Goal: Find contact information: Find contact information

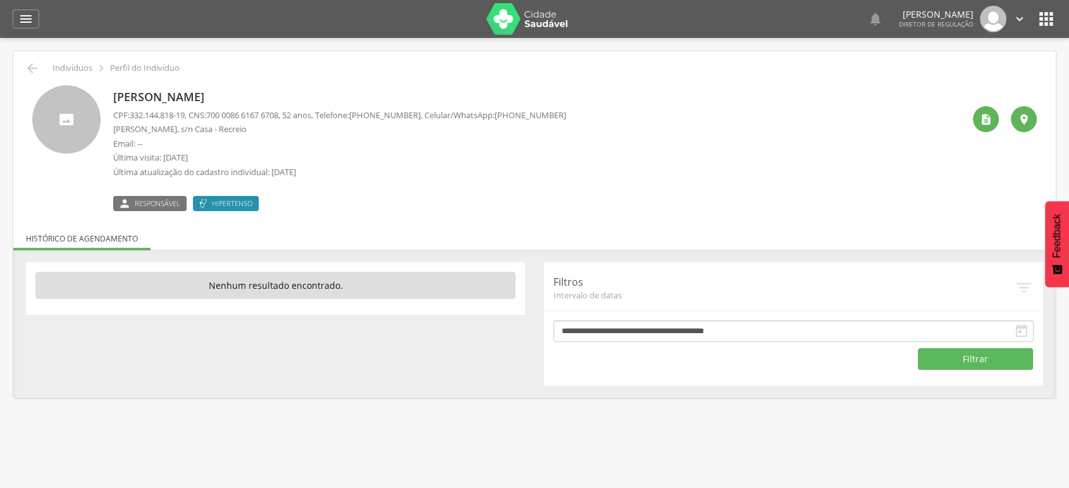
drag, startPoint x: 506, startPoint y: 115, endPoint x: 571, endPoint y: 111, distance: 65.2
click at [571, 111] on div "Lucineide Silva do Nascimento CPF: 332.144.818-19 , CNS: 700 0086 6167 6708 , 5…" at bounding box center [538, 148] width 850 height 126
copy span "(12) 99684-4388"
drag, startPoint x: 113, startPoint y: 95, endPoint x: 301, endPoint y: 99, distance: 188.6
click at [301, 99] on div "Lucineide Silva do Nascimento CPF: 332.144.818-19 , CNS: 700 0086 6167 6708 , 5…" at bounding box center [534, 148] width 1005 height 126
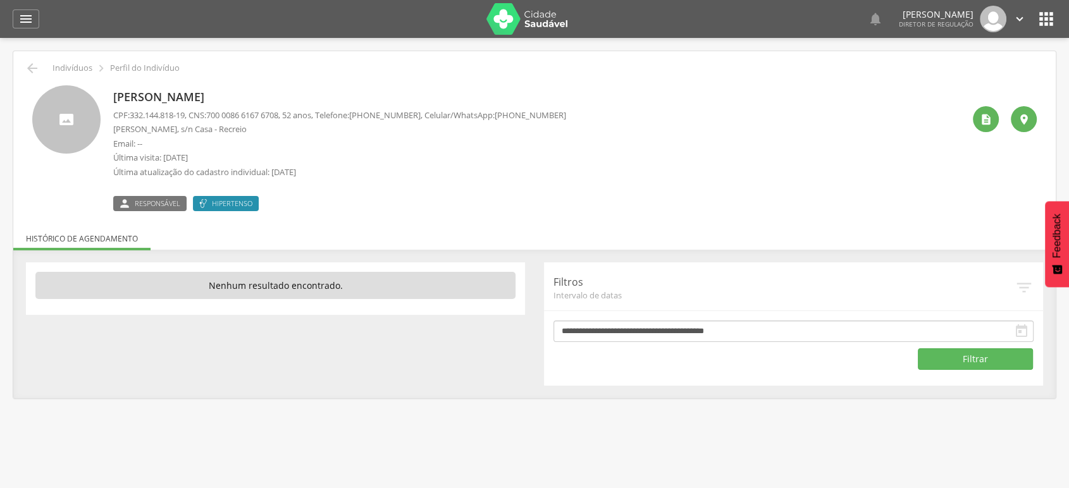
copy p "Lucineide Silva do Nascimento"
click at [1058, 23] on header " Indivíduos Suporte 0   Lorem ipsum dolor sit amet, sed do eiusmod tempor in…" at bounding box center [534, 19] width 1069 height 38
click at [1048, 22] on icon "" at bounding box center [1046, 19] width 20 height 20
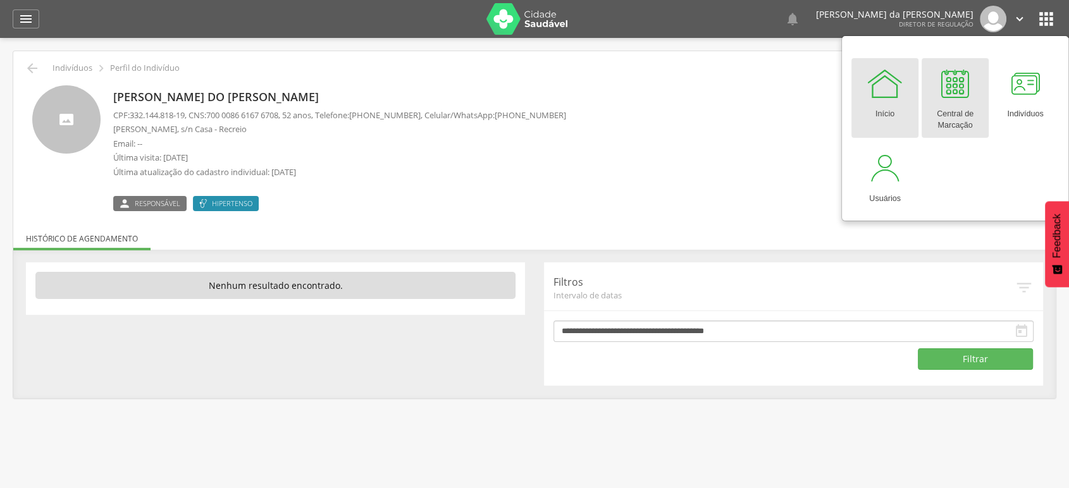
click at [964, 92] on div at bounding box center [955, 84] width 38 height 38
